Goal: Task Accomplishment & Management: Use online tool/utility

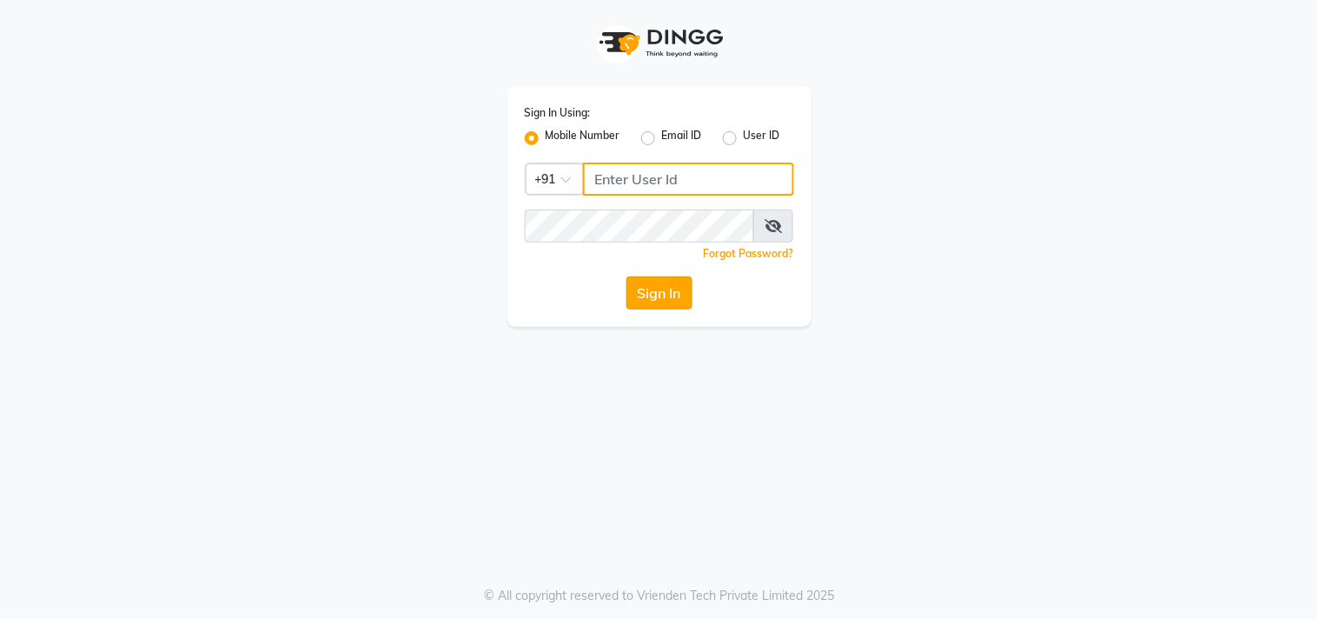
type input "9559808482"
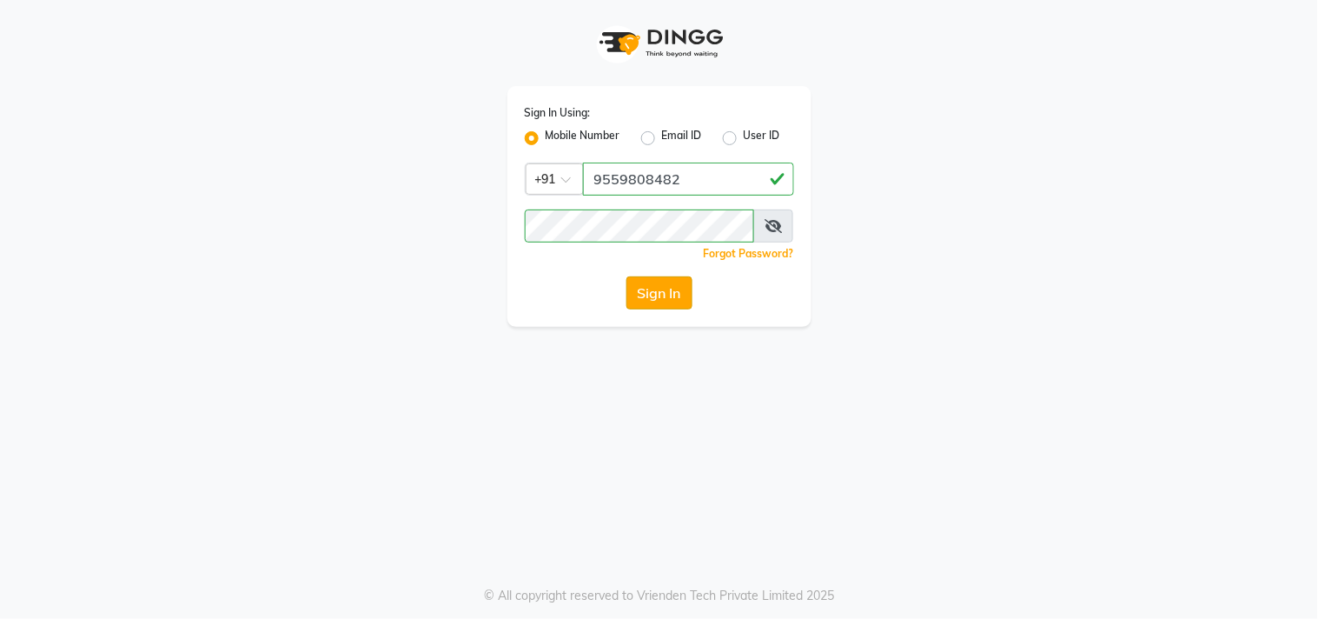
click at [653, 291] on button "Sign In" at bounding box center [659, 292] width 66 height 33
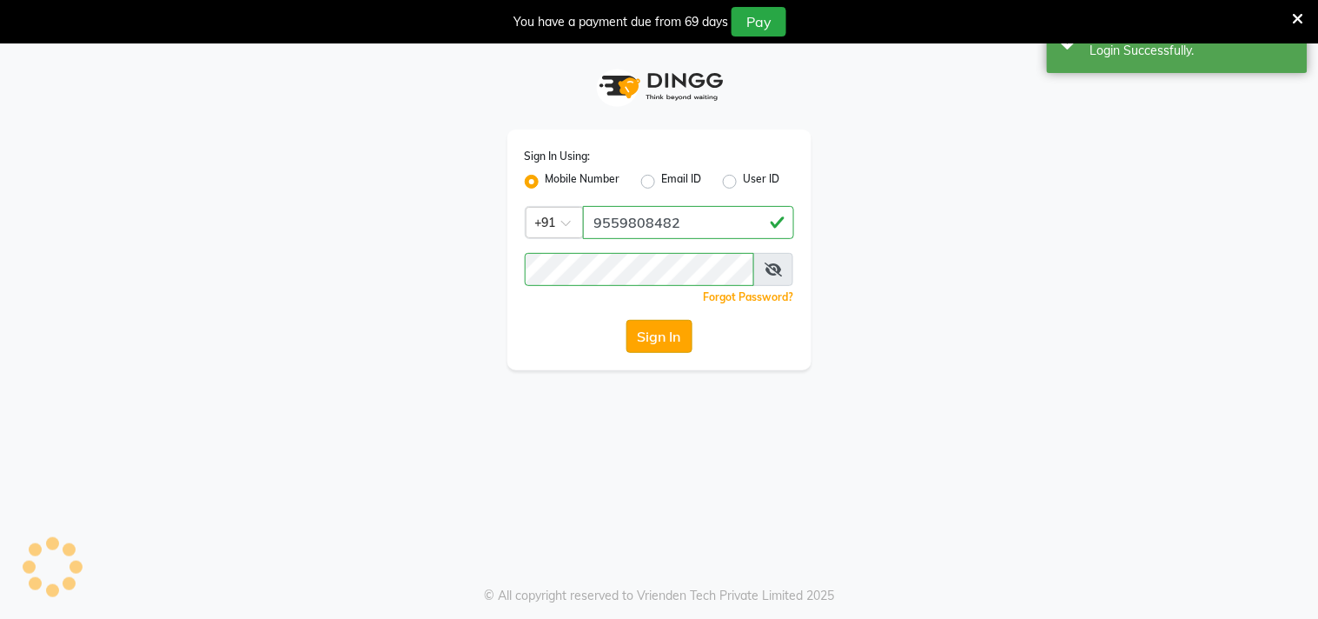
select select "7505"
select select "service"
